Goal: Check status: Check status

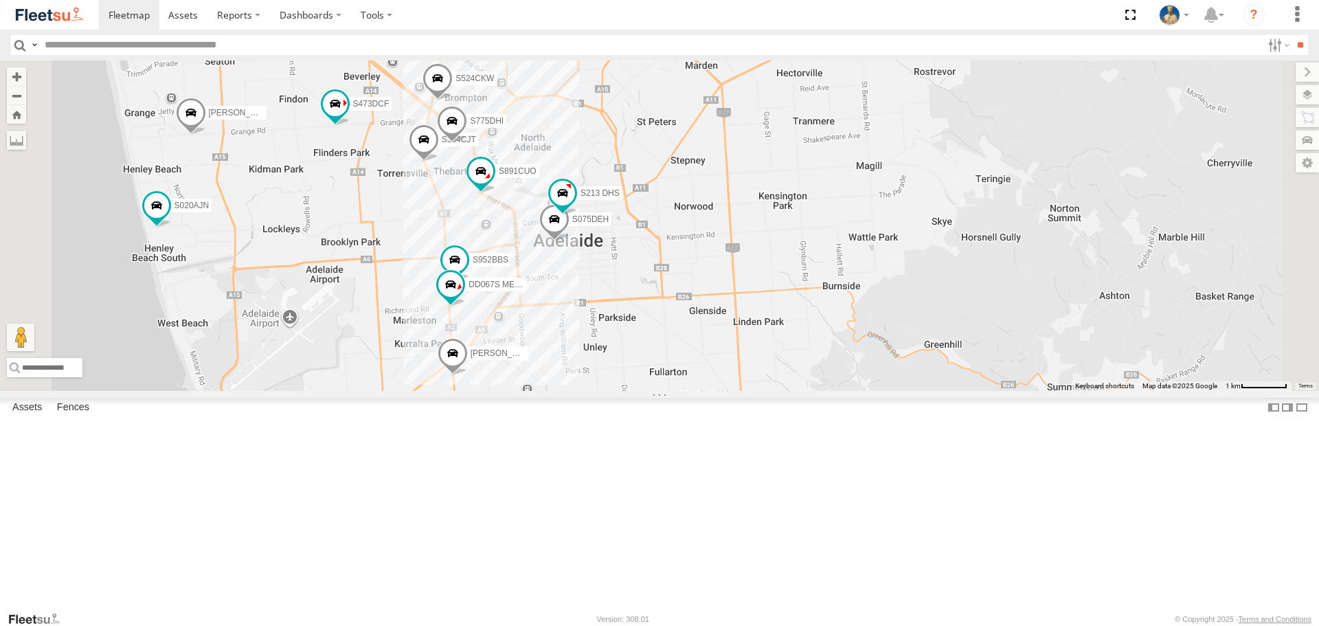
drag, startPoint x: 544, startPoint y: 326, endPoint x: 572, endPoint y: 208, distance: 122.2
click at [564, 214] on div "S145DFJ S343CTS S020AJN XS46GX S959CNB S070CPF S723CHC XS45IQ S891CUO S473DCF S…" at bounding box center [659, 225] width 1319 height 330
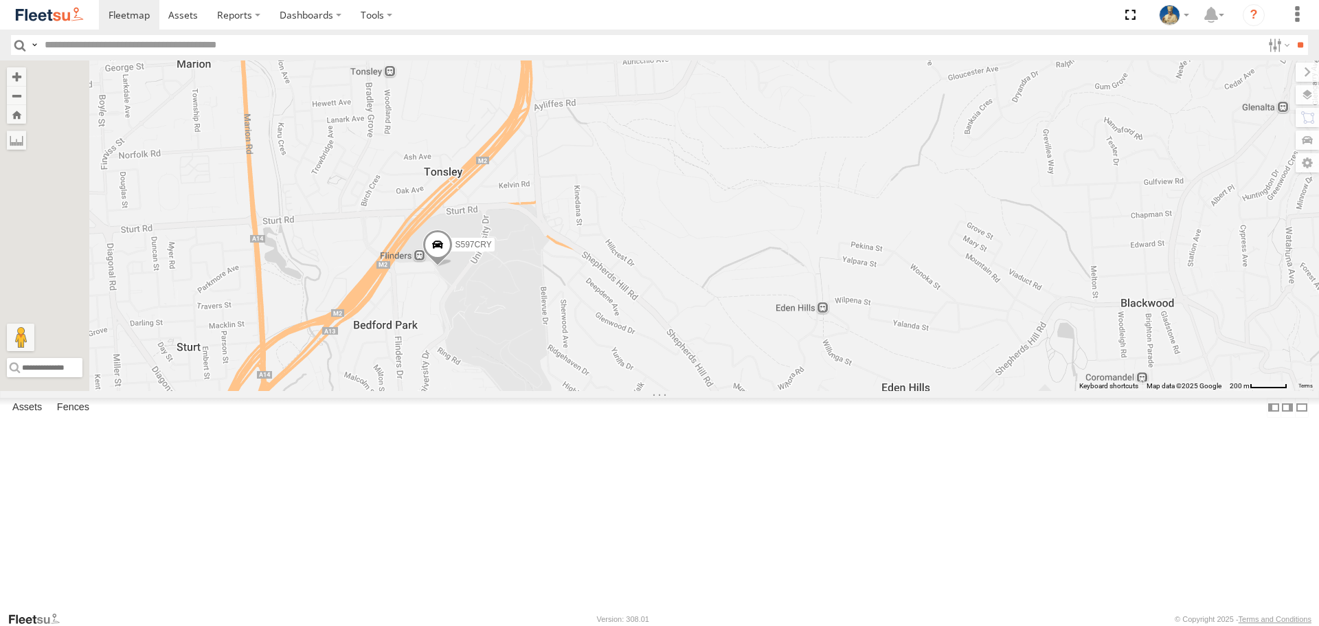
click at [453, 267] on span at bounding box center [438, 248] width 30 height 37
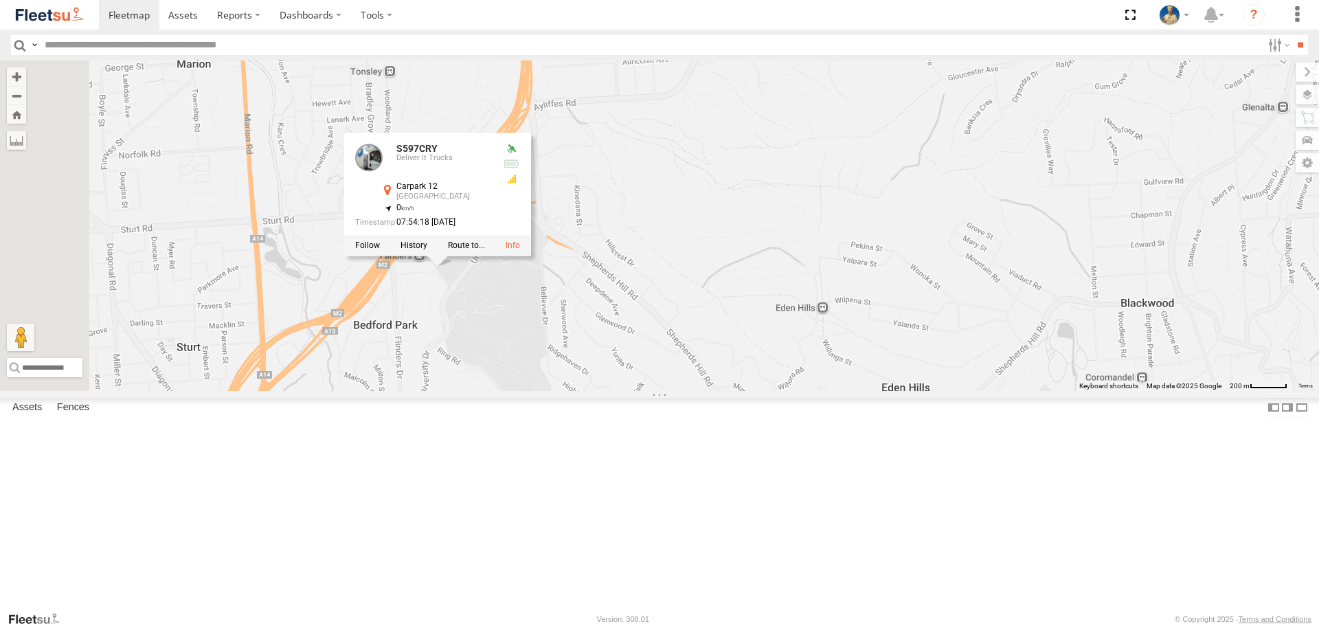
click at [737, 390] on div "S145DFJ S343CTS S020AJN XS46GX S959CNB S070CPF S723CHC XS45IQ S253CZS S891CUO S…" at bounding box center [659, 225] width 1319 height 330
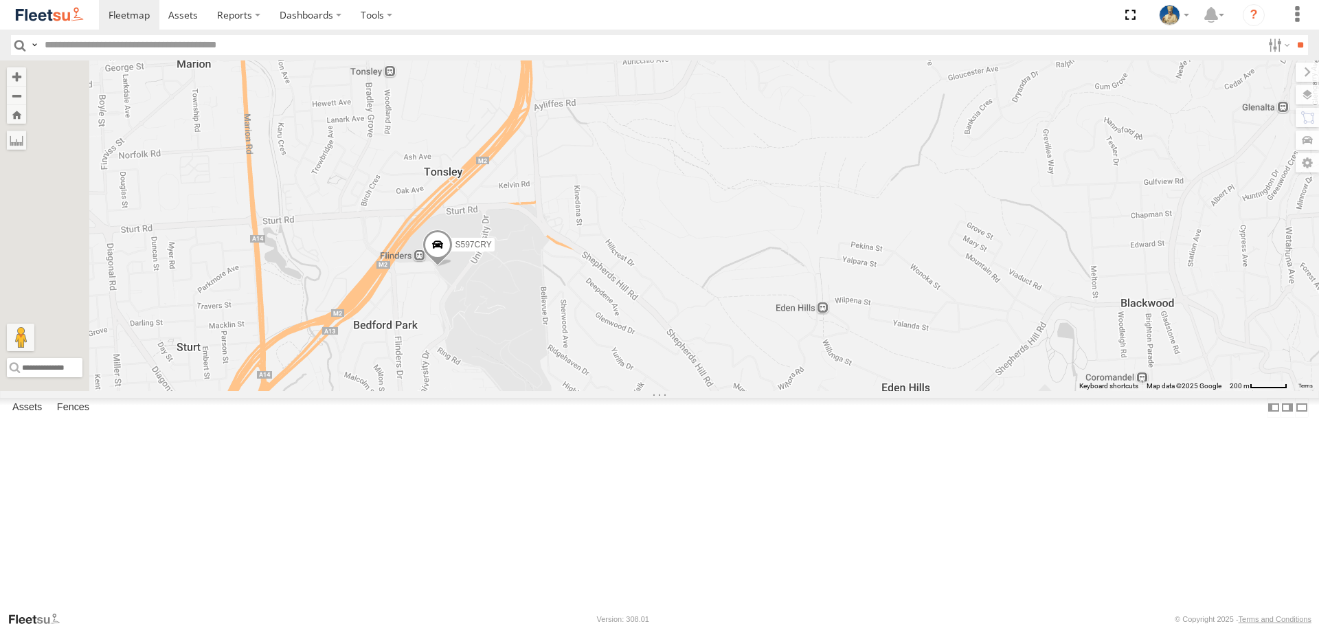
click at [453, 267] on span at bounding box center [438, 248] width 30 height 37
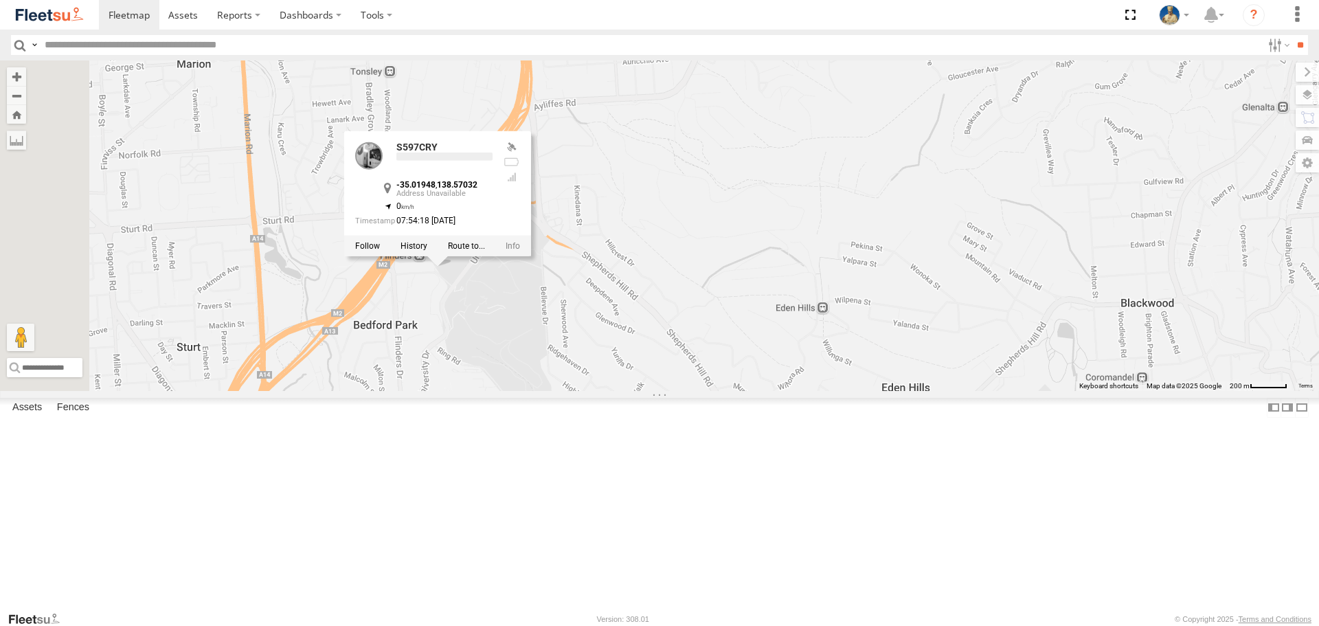
click at [531, 256] on div at bounding box center [437, 246] width 187 height 21
click at [427, 251] on label at bounding box center [414, 246] width 27 height 10
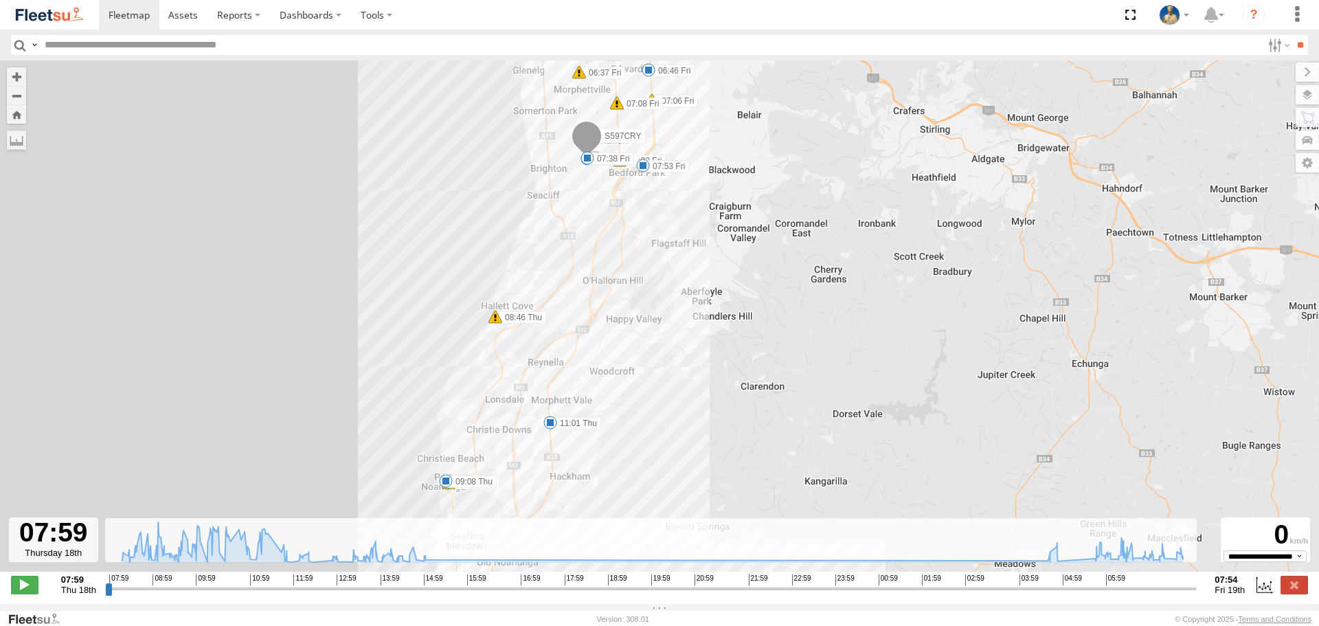
drag, startPoint x: 548, startPoint y: 186, endPoint x: 537, endPoint y: 285, distance: 99.5
click at [538, 283] on div "S597CRY 08:02 Thu 08:46 Thu 09:04 Thu 09:08 Thu 09:44 Thu 10:01 Thu 10:23 Thu 1…" at bounding box center [659, 323] width 1319 height 526
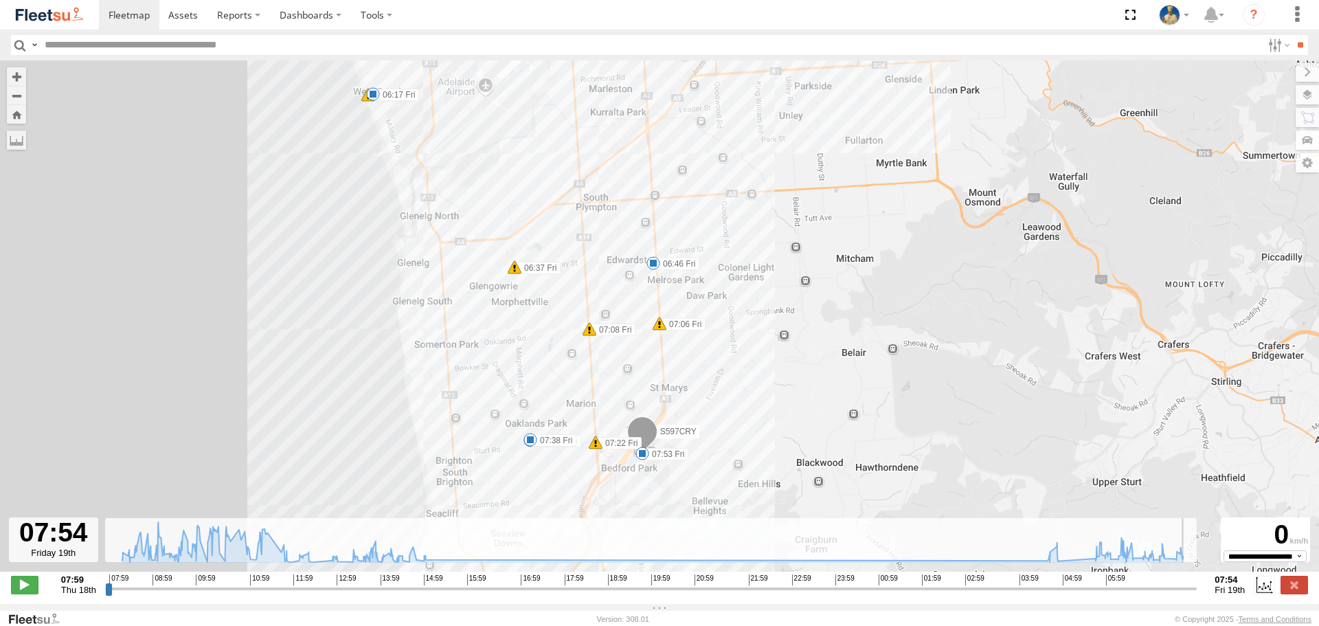
drag, startPoint x: 441, startPoint y: 587, endPoint x: 1319, endPoint y: 552, distance: 878.3
type input "**********"
click at [1198, 582] on input "range" at bounding box center [651, 588] width 1093 height 13
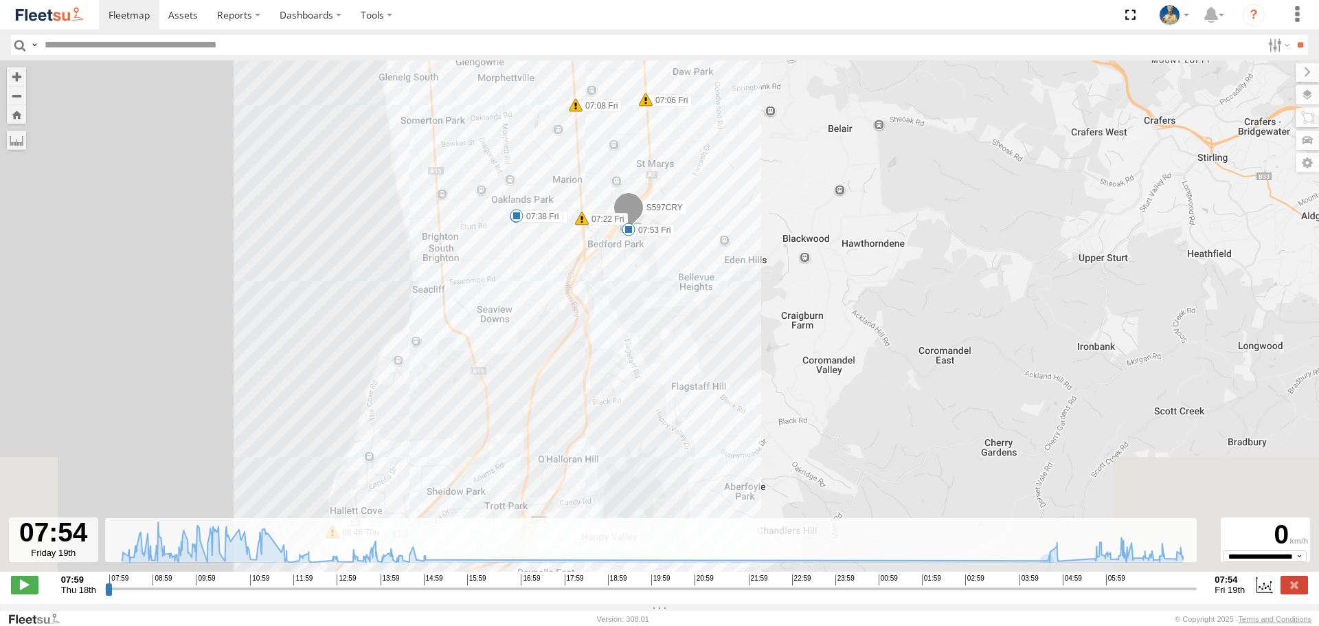
drag, startPoint x: 773, startPoint y: 403, endPoint x: 759, endPoint y: 170, distance: 232.7
click at [759, 170] on div "S597CRY 08:02 Thu 08:46 Thu 09:04 Thu 09:08 Thu 09:44 Thu 10:01 Thu 10:23 Thu 1…" at bounding box center [659, 323] width 1319 height 526
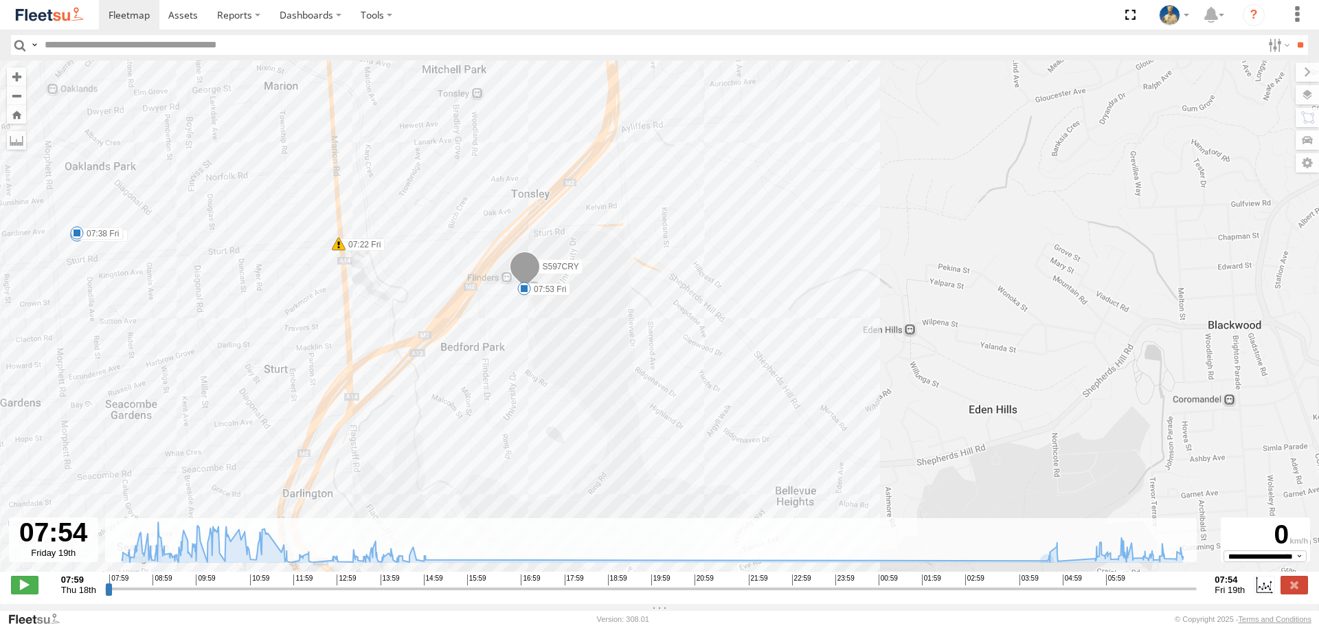
click at [51, 19] on img at bounding box center [49, 14] width 71 height 19
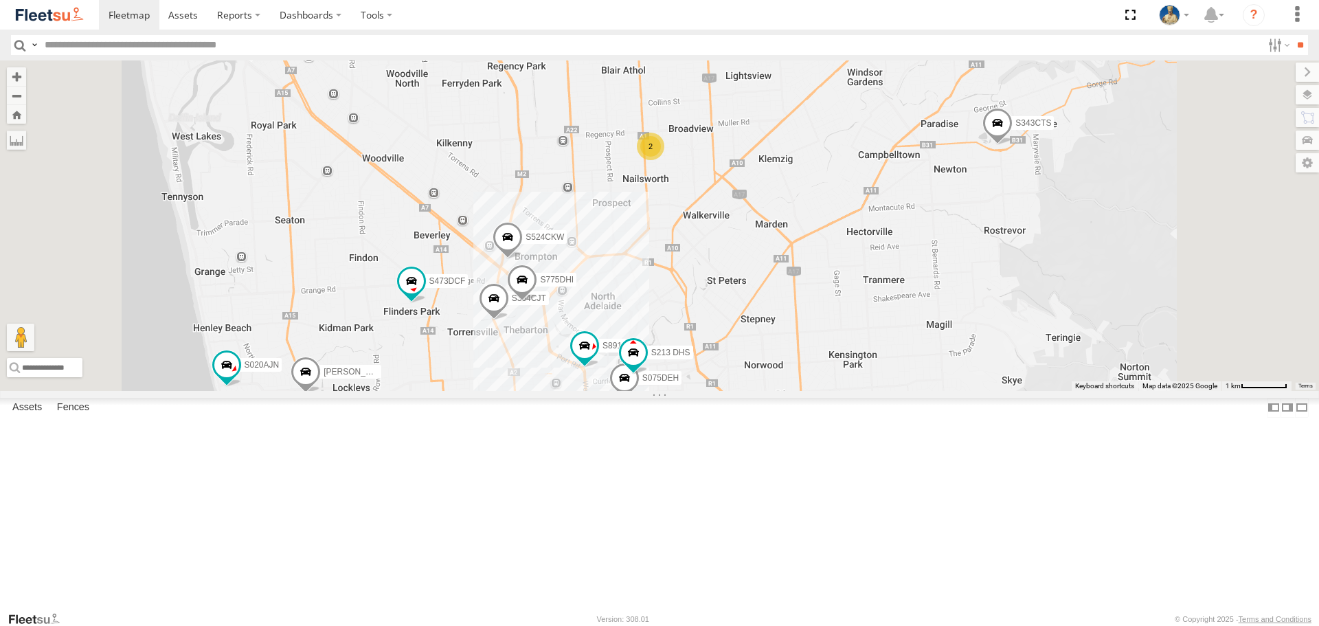
drag, startPoint x: 697, startPoint y: 458, endPoint x: 722, endPoint y: 396, distance: 66.9
click at [722, 390] on div "S145DFJ S343CTS XS46GX S597CRY S959CNB S521CSO S070CPF S473DCF S662CKG S771CMS …" at bounding box center [659, 225] width 1319 height 330
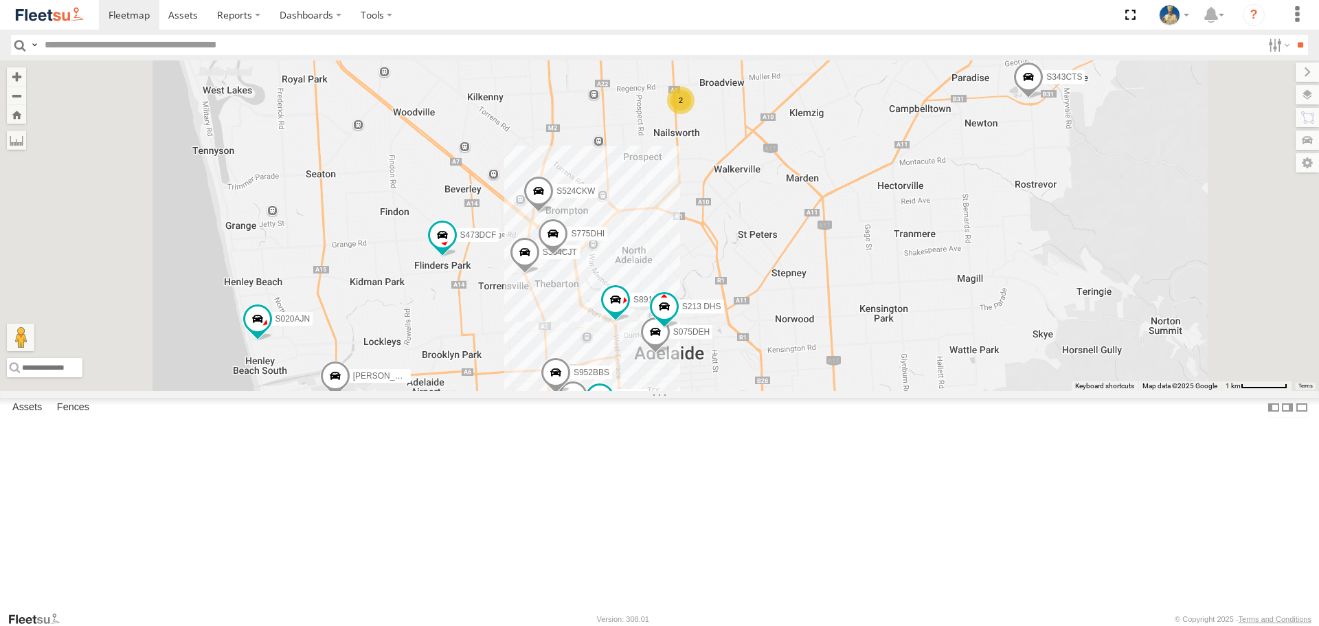
drag, startPoint x: 968, startPoint y: 366, endPoint x: 930, endPoint y: 279, distance: 94.8
click at [930, 279] on div "S145DFJ S343CTS XS46GX S597CRY S959CNB S521CSO S070CPF S473DCF S662CKG S771CMS …" at bounding box center [659, 225] width 1319 height 330
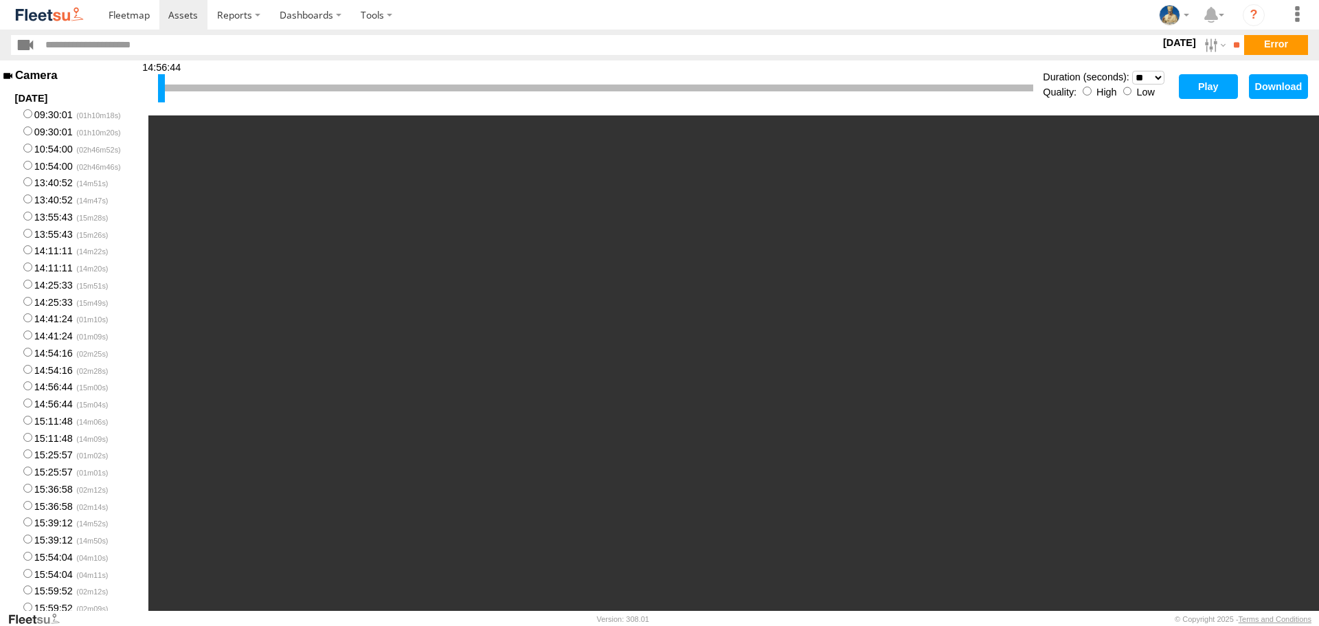
click at [26, 14] on img at bounding box center [49, 14] width 71 height 19
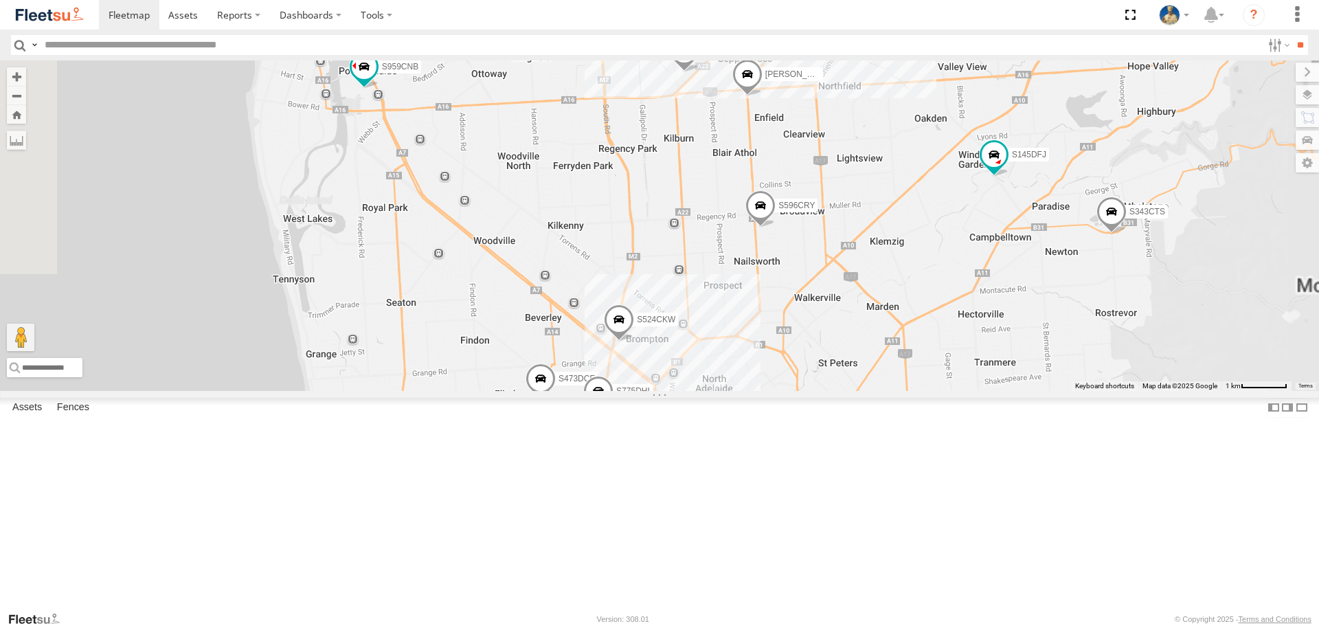
click at [700, 72] on span at bounding box center [684, 53] width 30 height 37
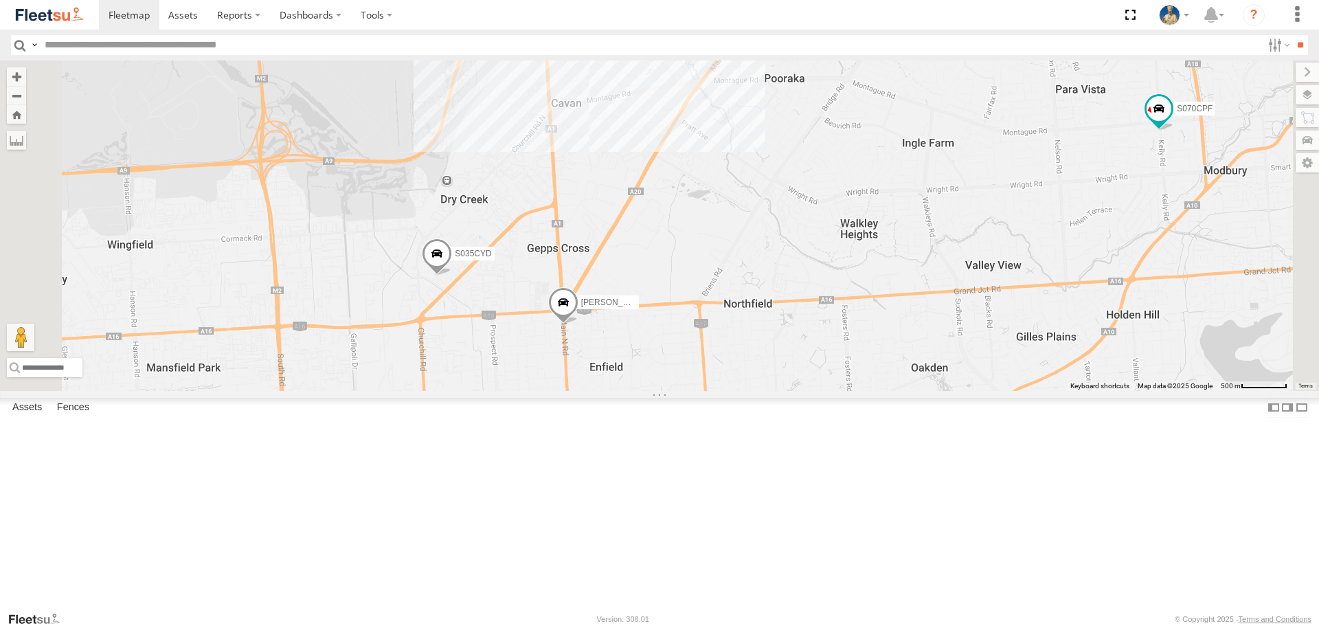
drag, startPoint x: 614, startPoint y: 365, endPoint x: 730, endPoint y: 350, distance: 117.0
click at [452, 276] on span at bounding box center [437, 256] width 30 height 37
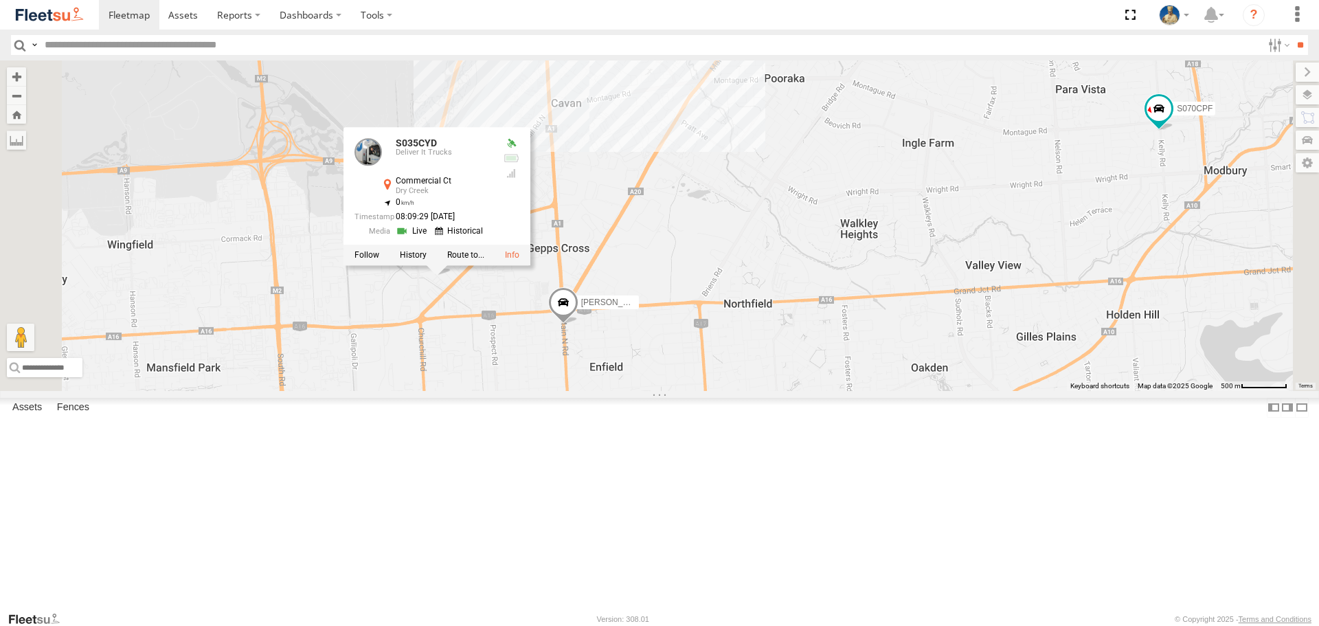
click at [893, 302] on div "S020AJN XS46GX S596CRY S959CNB S364CJT S070CPF XS45IQ S662CKG S771CMS S031CYD X…" at bounding box center [659, 225] width 1319 height 330
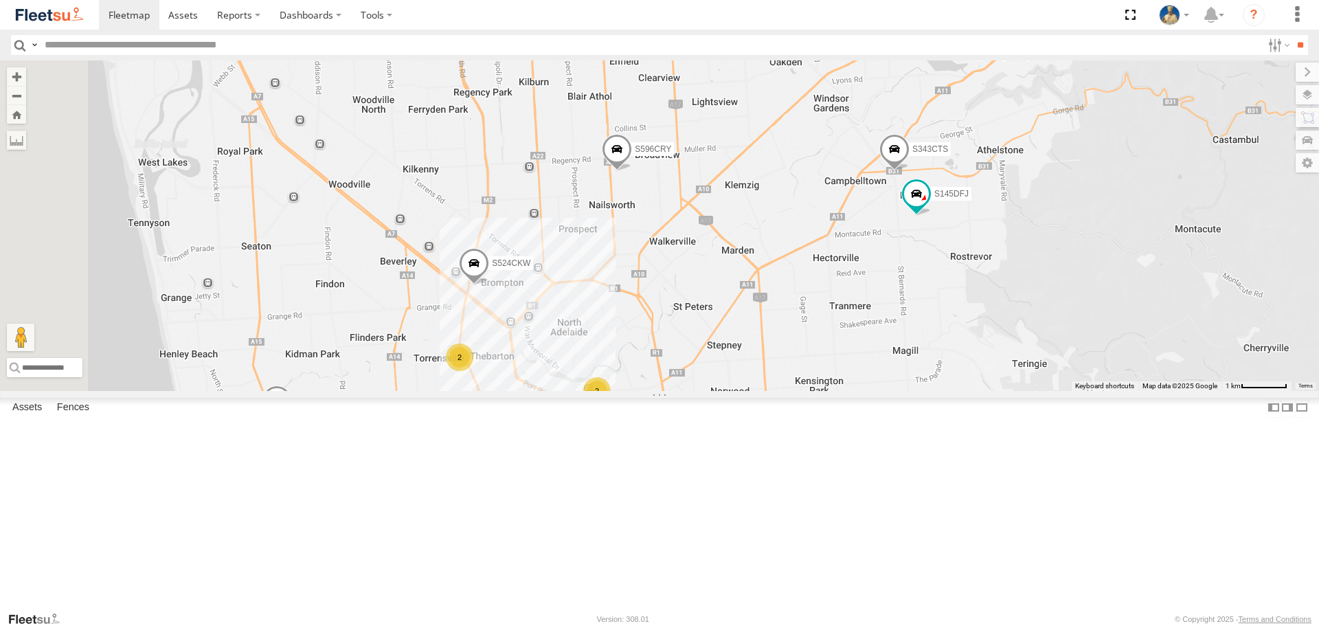
select select "**********"
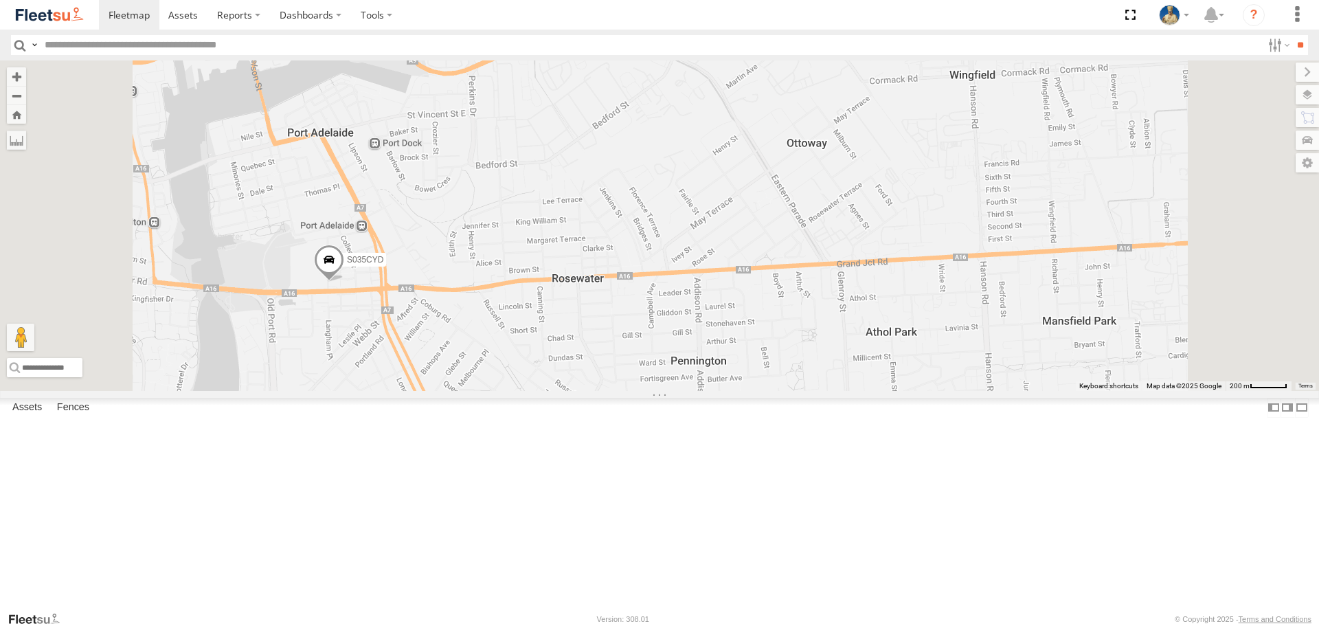
click at [344, 282] on span at bounding box center [329, 263] width 30 height 37
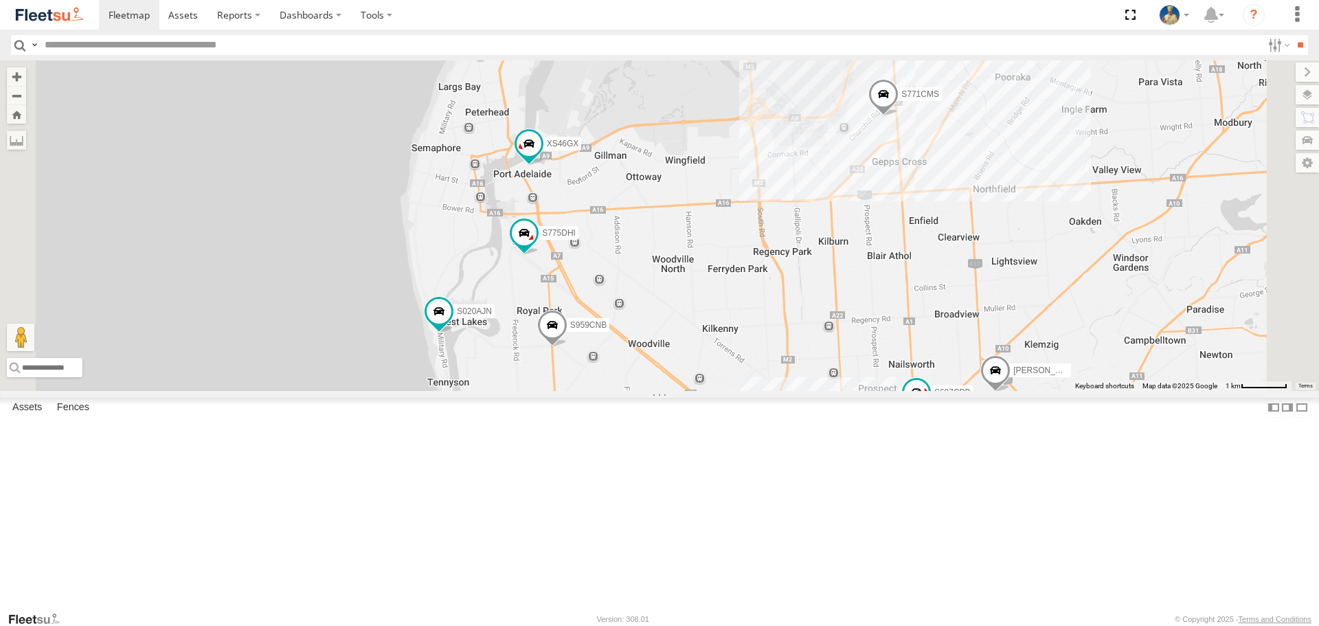
drag, startPoint x: 859, startPoint y: 356, endPoint x: 845, endPoint y: 326, distance: 33.2
click at [845, 327] on div "XS46GX S775DHI S020AJN S959CNB S771CMS S145DFJ S723CHC S213 DHS S607CPB 2 [PERS…" at bounding box center [659, 225] width 1319 height 330
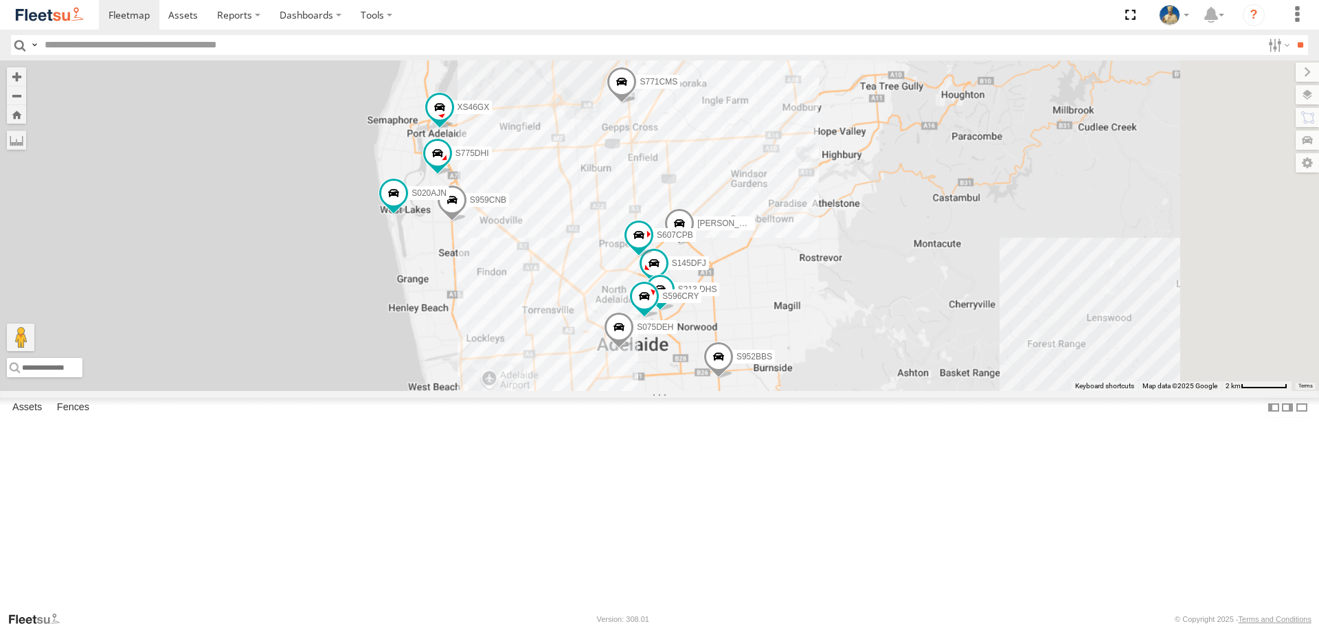
drag, startPoint x: 772, startPoint y: 416, endPoint x: 678, endPoint y: 390, distance: 97.0
click at [678, 390] on div "XS46GX S775DHI S020AJN S959CNB S771CMS S145DFJ S723CHC S213 DHS S607CPB [PERSON…" at bounding box center [659, 225] width 1319 height 330
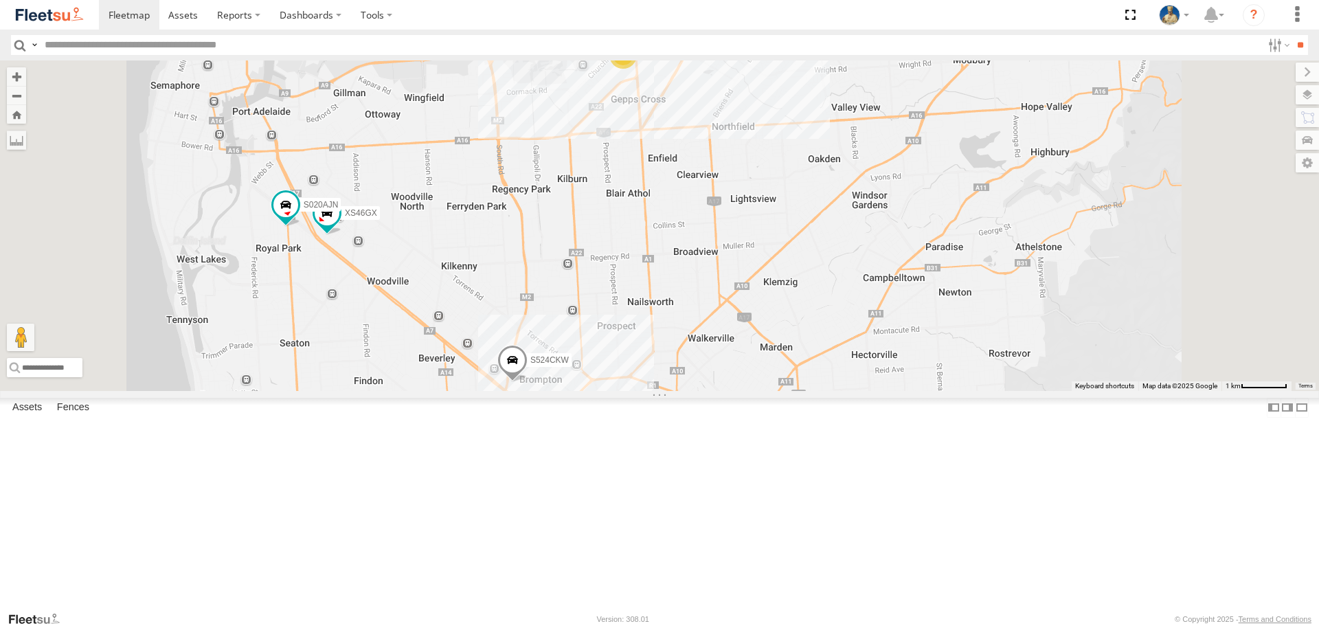
drag, startPoint x: 871, startPoint y: 249, endPoint x: 927, endPoint y: 291, distance: 70.1
click at [927, 291] on div "S075DEH S343CTS S952BBS S020AJN XS46GX S959CNB S521CSO S070CPF S723CHC S473DCF …" at bounding box center [659, 225] width 1319 height 330
